Goal: Task Accomplishment & Management: Use online tool/utility

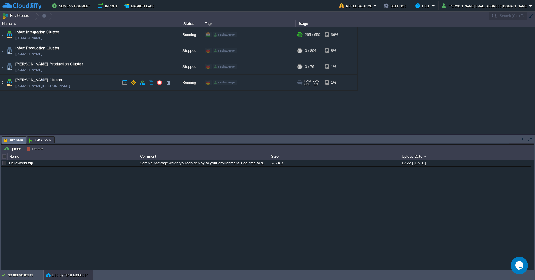
click at [0, 81] on img at bounding box center [2, 83] width 5 height 16
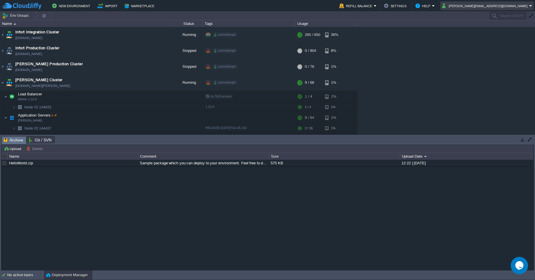
click at [499, 10] on td "[PERSON_NAME][EMAIL_ADDRESS][DOMAIN_NAME]" at bounding box center [487, 5] width 94 height 9
click at [472, 84] on div "Infort Integration Cluster [DOMAIN_NAME] Running sashaberger + Add to Env Group…" at bounding box center [267, 80] width 535 height 107
click at [25, 275] on div "No active tasks" at bounding box center [25, 274] width 36 height 9
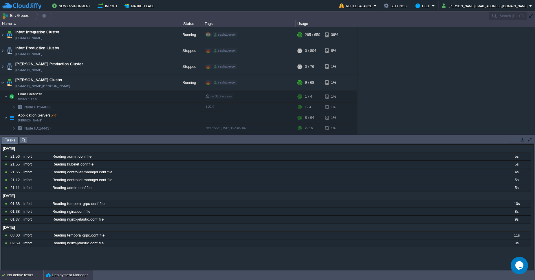
click at [54, 275] on button "Deployment Manager" at bounding box center [67, 275] width 42 height 6
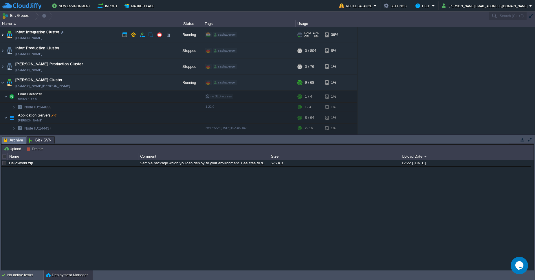
click at [2, 33] on img at bounding box center [2, 35] width 5 height 16
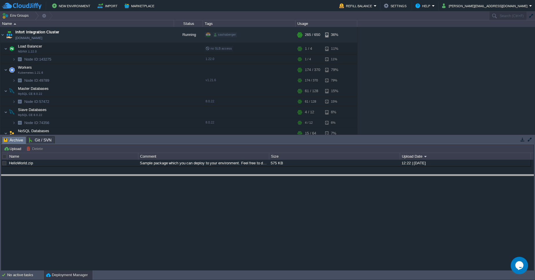
drag, startPoint x: 184, startPoint y: 137, endPoint x: 186, endPoint y: 175, distance: 38.3
click at [186, 175] on body "New Environment Import Marketplace Bonus $0.00 Upgrade Account Refill Balance S…" at bounding box center [267, 140] width 535 height 280
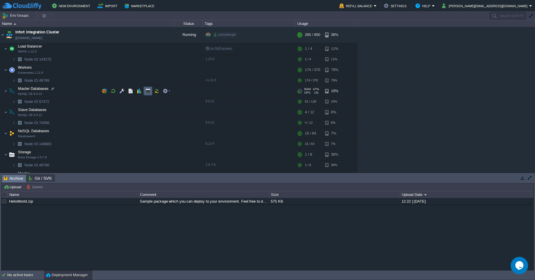
click at [149, 89] on button "button" at bounding box center [147, 90] width 5 height 5
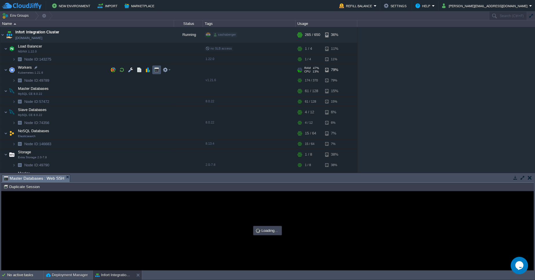
click at [159, 72] on button "button" at bounding box center [156, 69] width 5 height 5
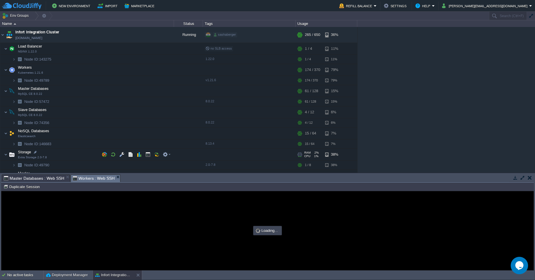
type input "#000000"
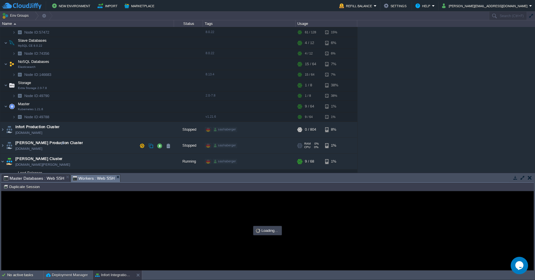
scroll to position [70, 0]
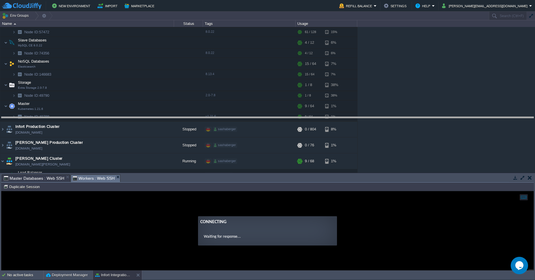
drag, startPoint x: 306, startPoint y: 176, endPoint x: 291, endPoint y: 106, distance: 71.6
